Goal: Task Accomplishment & Management: Manage account settings

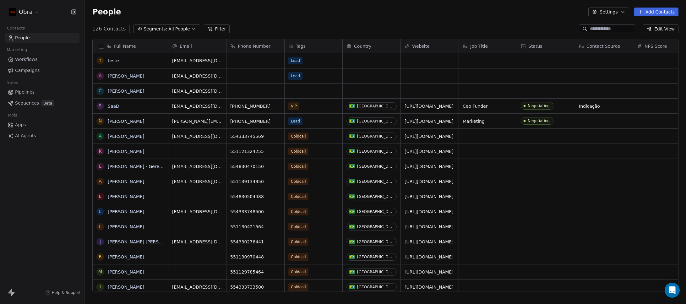
scroll to position [263, 596]
click at [213, 30] on button "Filter" at bounding box center [217, 28] width 26 height 9
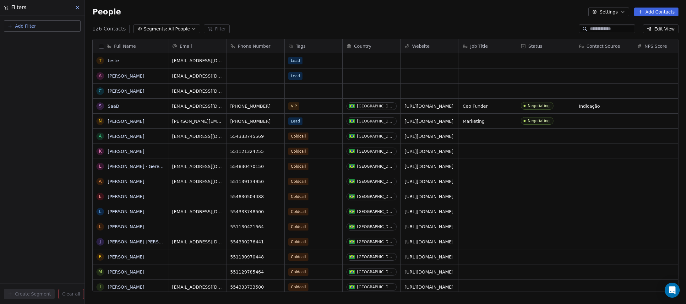
click at [56, 25] on button "Add Filter" at bounding box center [42, 25] width 77 height 11
click at [44, 52] on div "Contact activity" at bounding box center [42, 51] width 64 height 7
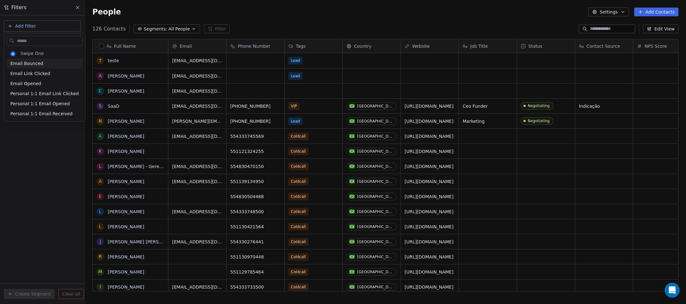
click at [153, 16] on html "Obra Contacts People Marketing Workflows Campaigns Sales Pipelines Sequences Be…" at bounding box center [343, 152] width 686 height 304
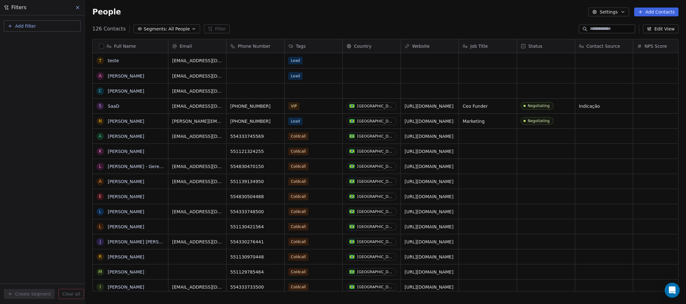
click at [145, 46] on div "Full Name" at bounding box center [129, 46] width 67 height 6
click at [79, 8] on html "Obra Contacts People Marketing Workflows Campaigns Sales Pipelines Sequences Be…" at bounding box center [343, 152] width 686 height 304
click at [78, 8] on icon at bounding box center [77, 7] width 3 height 3
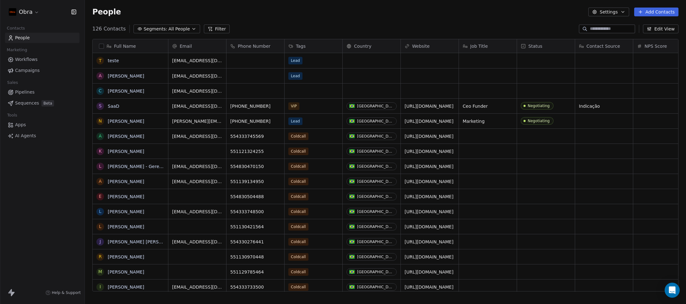
click at [32, 91] on span "Pipelines" at bounding box center [24, 92] width 19 height 7
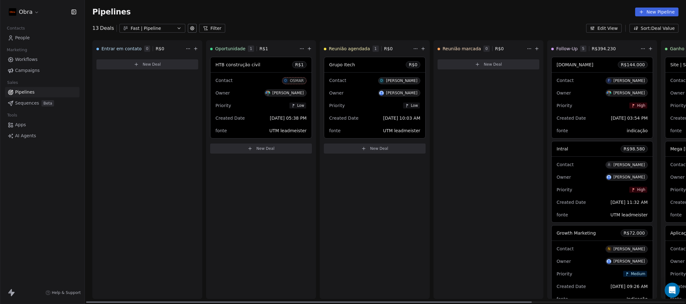
click at [373, 67] on div "Grupo Itech R$ 0" at bounding box center [374, 64] width 101 height 15
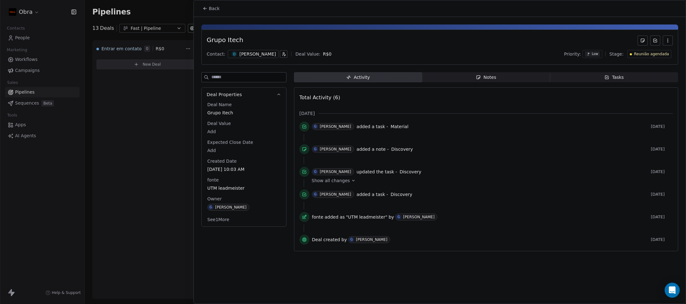
click at [668, 40] on icon "button" at bounding box center [667, 40] width 5 height 5
drag, startPoint x: 487, startPoint y: 40, endPoint x: 491, endPoint y: 43, distance: 5.6
click at [489, 41] on div "Grupo Itech" at bounding box center [440, 40] width 466 height 10
click at [668, 43] on button "button" at bounding box center [667, 40] width 10 height 10
click at [581, 43] on div "Grupo Itech" at bounding box center [440, 40] width 466 height 10
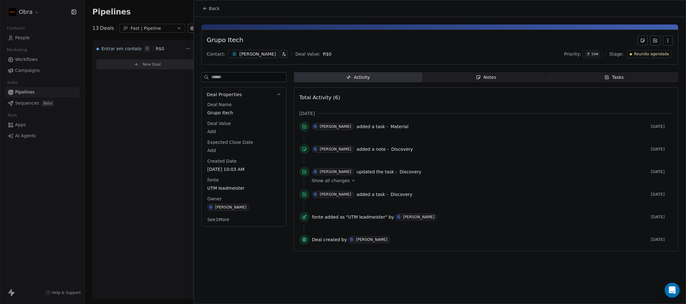
click at [499, 77] on span "Notes Notes" at bounding box center [486, 77] width 128 height 10
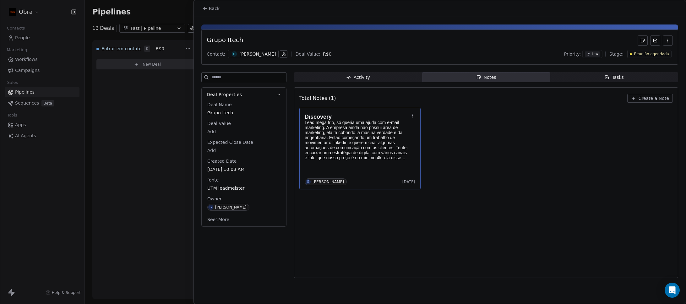
click at [366, 155] on span "Lead mega frio, só queria uma ajuda com e-mail marketing. A empresa ainda não p…" at bounding box center [357, 142] width 104 height 45
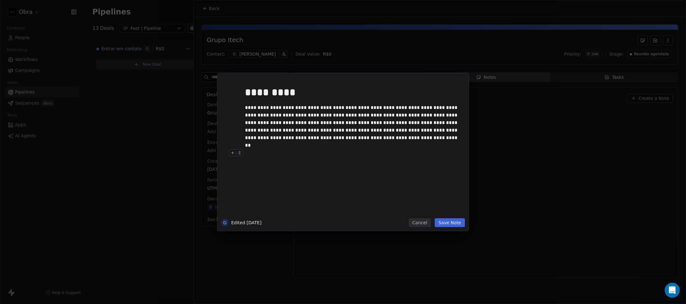
click at [422, 224] on button "Cancel" at bounding box center [419, 222] width 22 height 9
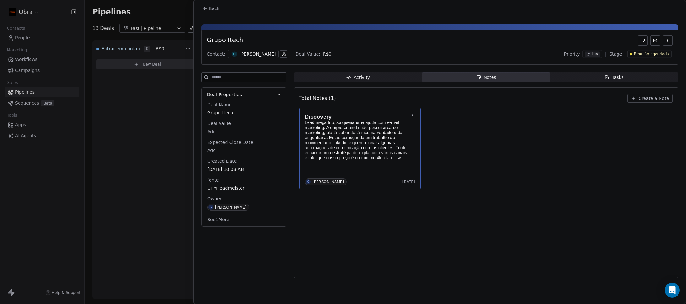
click at [352, 78] on div "Activity" at bounding box center [358, 77] width 24 height 7
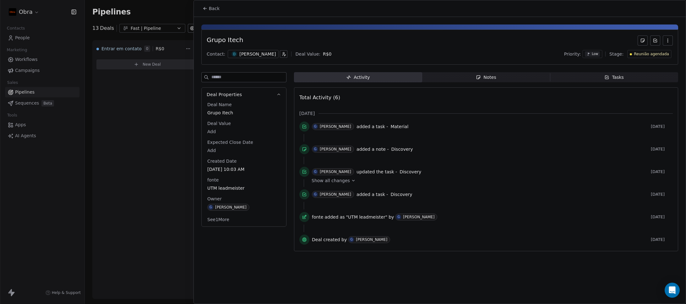
click at [650, 53] on span "Reunião agendada" at bounding box center [651, 53] width 35 height 5
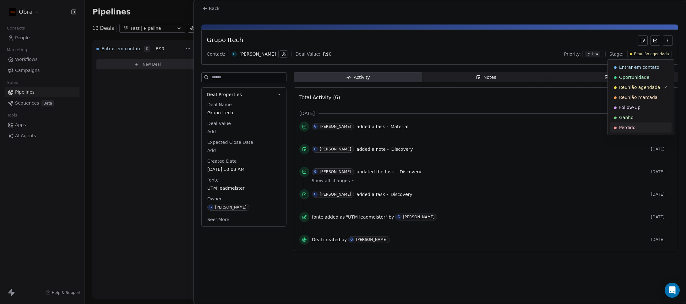
click at [635, 129] on span "Perdido" at bounding box center [627, 127] width 16 height 6
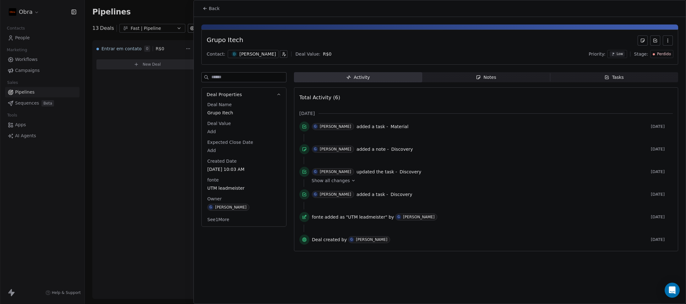
click at [204, 9] on icon at bounding box center [205, 8] width 5 height 5
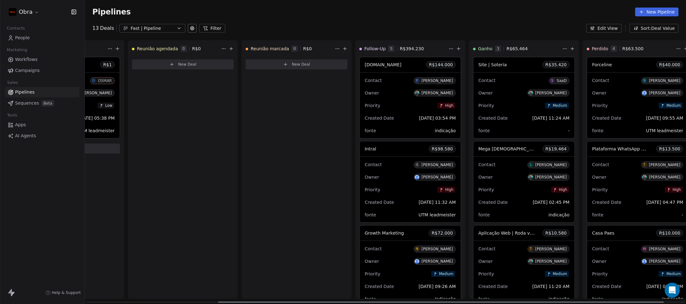
scroll to position [0, 206]
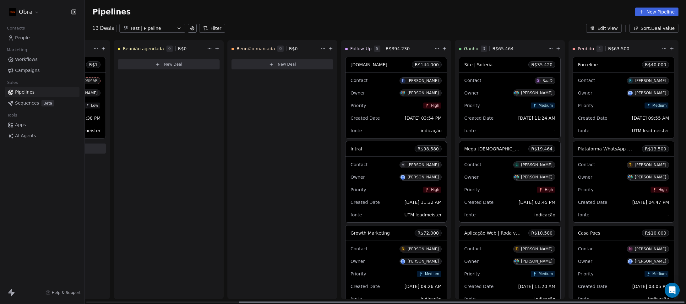
drag, startPoint x: 500, startPoint y: 303, endPoint x: 696, endPoint y: 302, distance: 196.2
click at [684, 302] on div at bounding box center [462, 301] width 446 height 1
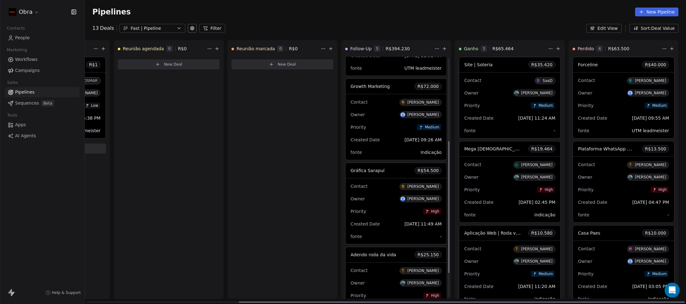
scroll to position [146, 0]
click at [394, 172] on div "Gráfica Sarapuí R$ 54.500" at bounding box center [395, 170] width 101 height 15
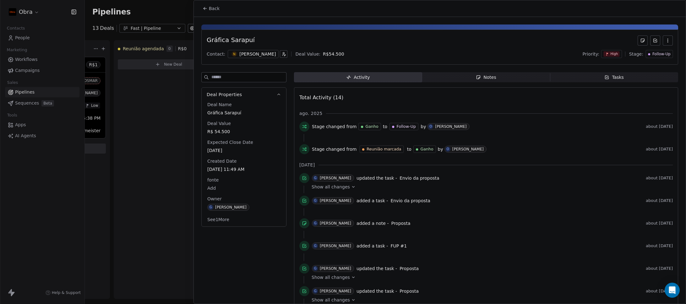
click at [656, 55] on span "Follow-Up" at bounding box center [661, 53] width 18 height 5
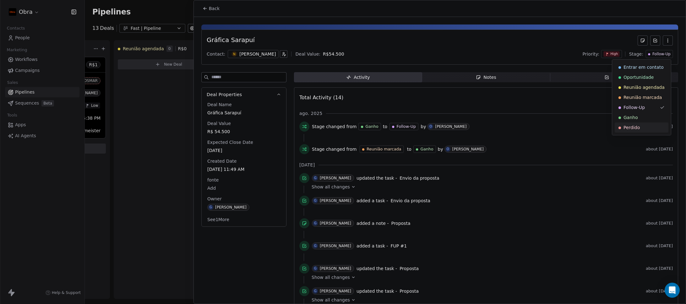
click at [636, 130] on span "Perdido" at bounding box center [631, 127] width 16 height 6
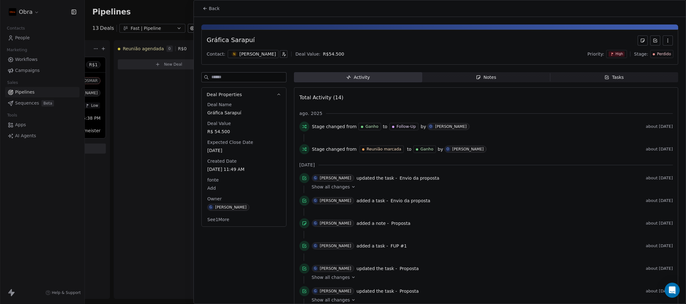
scroll to position [112, 0]
click at [205, 10] on icon at bounding box center [205, 8] width 5 height 5
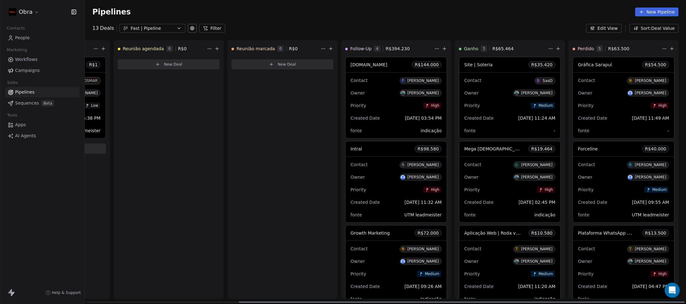
click at [398, 150] on div "Intral R$ 98.580" at bounding box center [395, 148] width 101 height 15
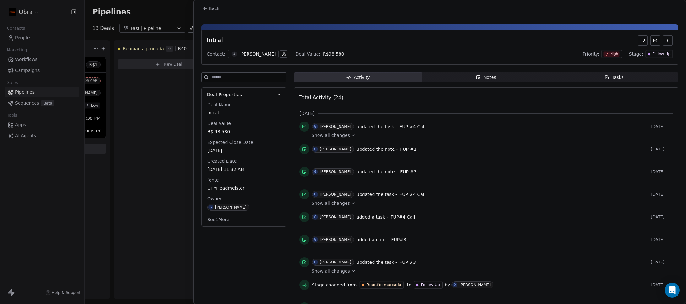
click at [652, 56] on span "Follow-Up" at bounding box center [661, 53] width 18 height 5
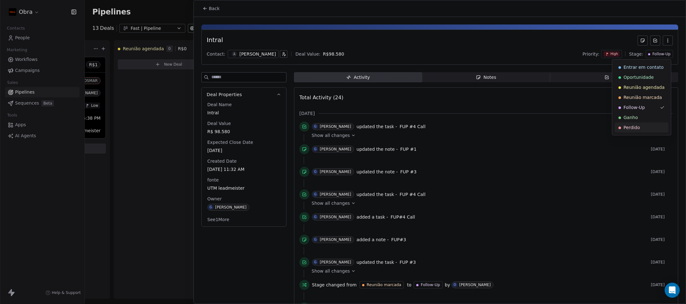
click at [634, 131] on div "Perdido" at bounding box center [641, 127] width 54 height 10
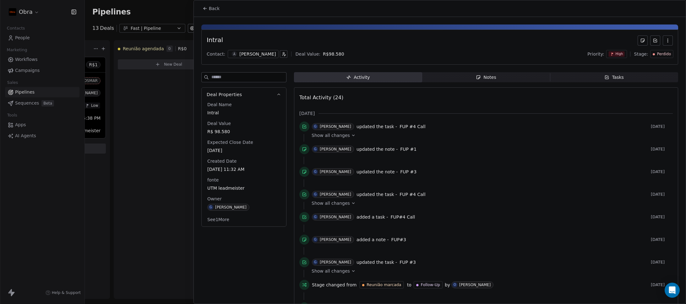
click at [210, 11] on span "Back" at bounding box center [214, 8] width 11 height 6
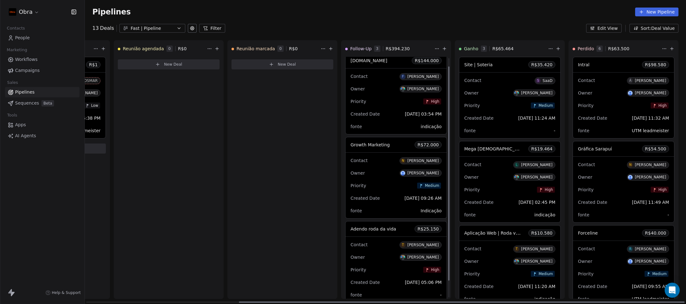
scroll to position [10, 0]
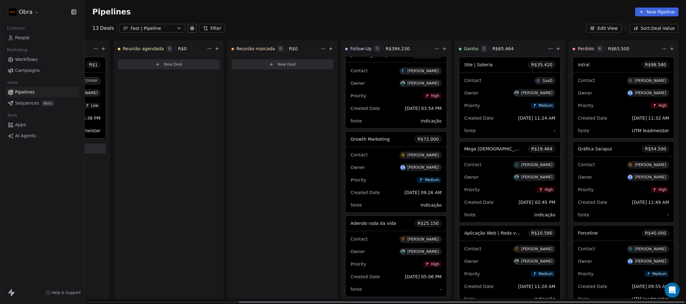
click at [399, 140] on div "Growth Marketing R$ 72.000" at bounding box center [395, 139] width 101 height 15
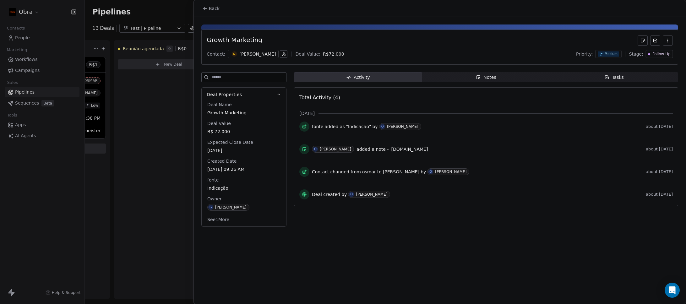
click at [660, 54] on span "Follow-Up" at bounding box center [661, 53] width 18 height 5
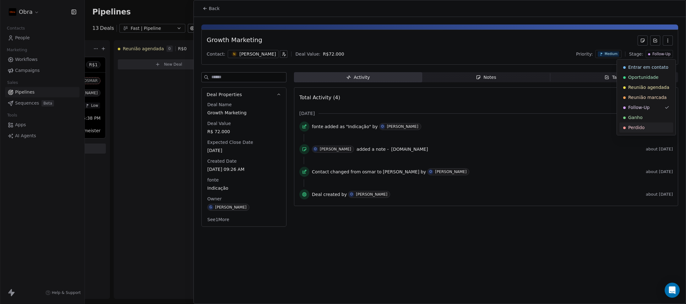
click at [635, 130] on span "Perdido" at bounding box center [636, 127] width 16 height 6
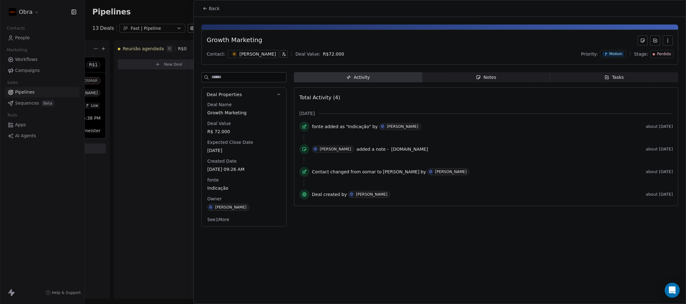
click at [205, 10] on icon at bounding box center [205, 8] width 5 height 5
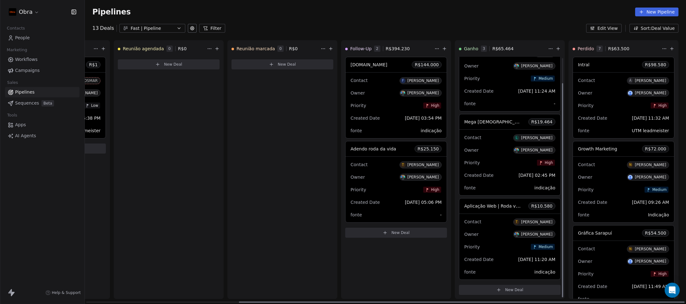
scroll to position [28, 0]
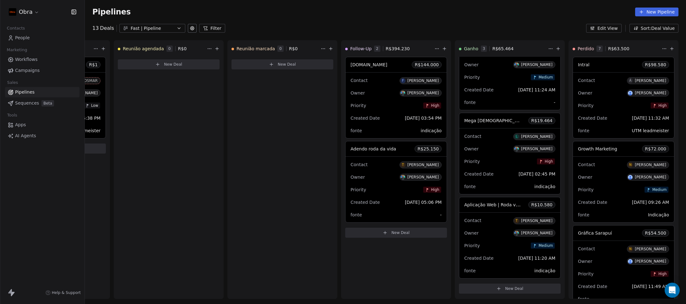
click at [141, 113] on div "Reunião agendada 0 R$ 0 New Deal" at bounding box center [169, 169] width 110 height 259
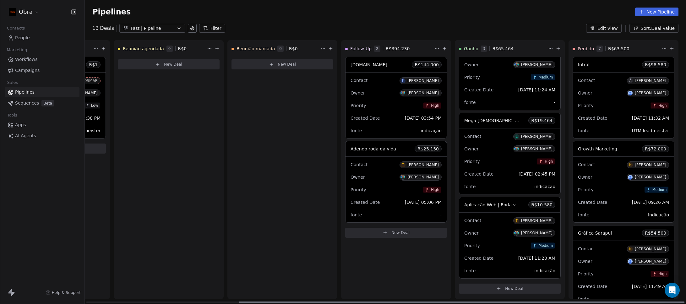
drag, startPoint x: 141, startPoint y: 112, endPoint x: 185, endPoint y: 108, distance: 44.5
click at [216, 110] on div "Reunião agendada 0 R$ 0 New Deal" at bounding box center [169, 169] width 110 height 259
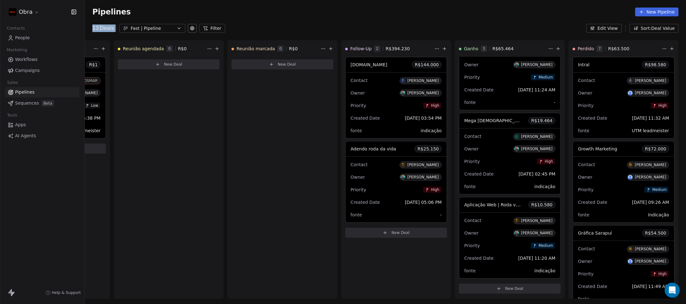
drag, startPoint x: 354, startPoint y: 21, endPoint x: 457, endPoint y: 23, distance: 103.0
click at [454, 24] on div "Pipelines New Pipeline 13 Deals Fast | Pipeline Filter Edit View Sort: Deal Val…" at bounding box center [385, 16] width 601 height 33
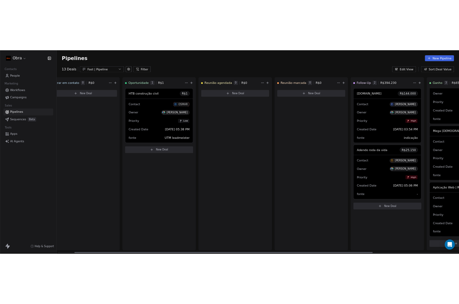
scroll to position [0, 0]
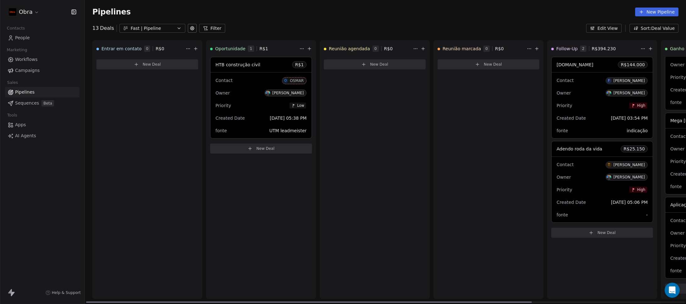
drag, startPoint x: 274, startPoint y: 302, endPoint x: 57, endPoint y: 304, distance: 217.6
click at [86, 303] on div at bounding box center [309, 301] width 446 height 1
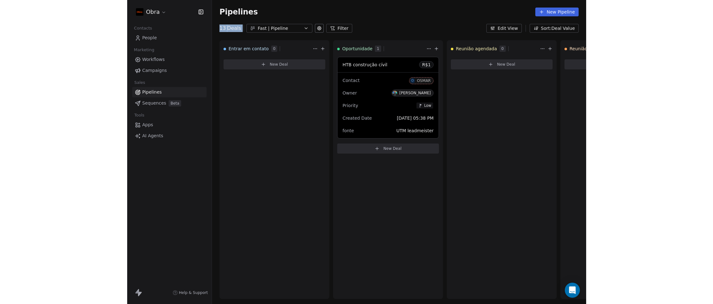
scroll to position [28, 0]
